Goal: Find specific page/section: Find specific page/section

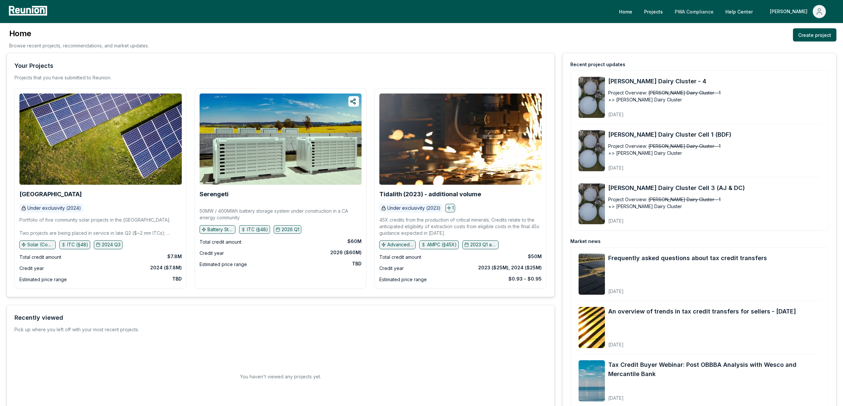
click at [718, 12] on link "PWA Compliance" at bounding box center [693, 11] width 49 height 13
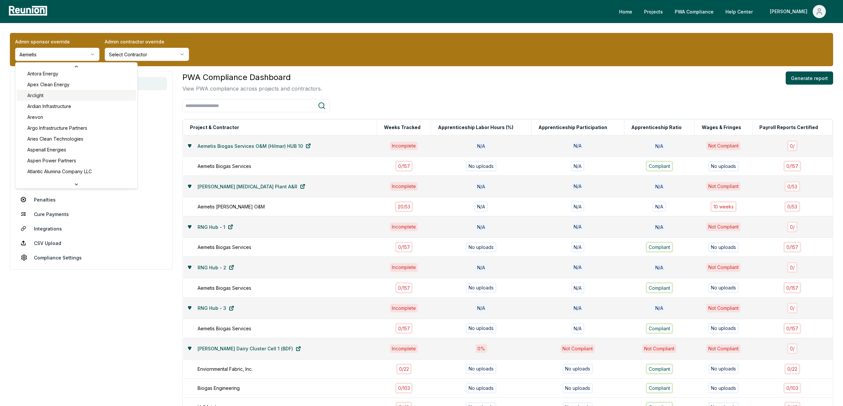
scroll to position [221, 0]
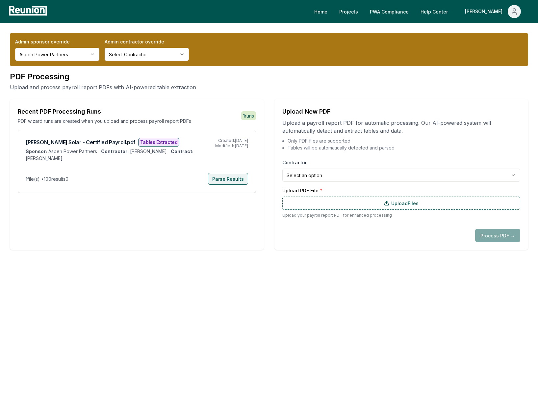
click at [226, 176] on button "Parse Results" at bounding box center [228, 179] width 40 height 12
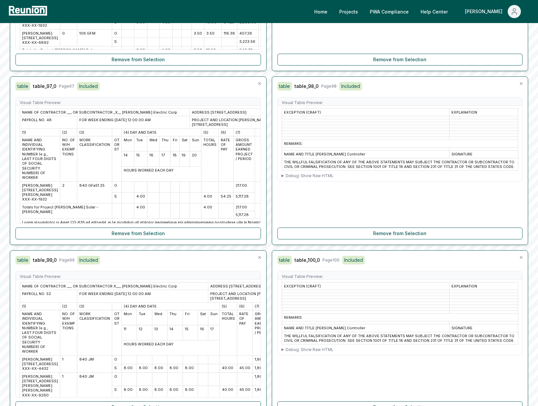
scroll to position [8617, 0]
